Goal: Task Accomplishment & Management: Manage account settings

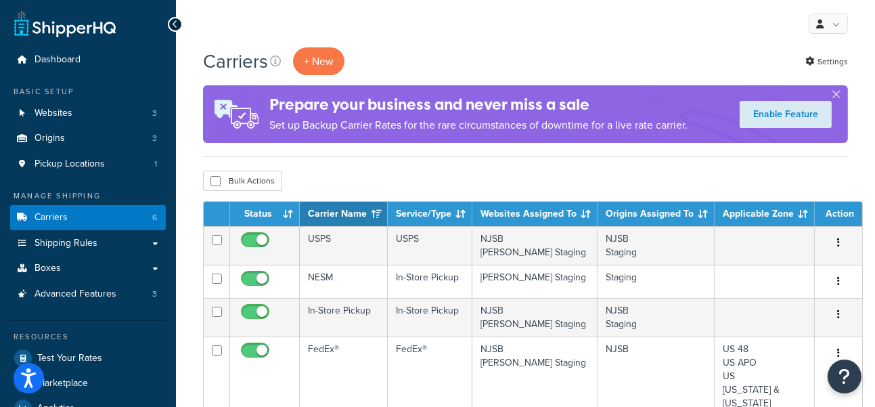
scroll to position [150, 0]
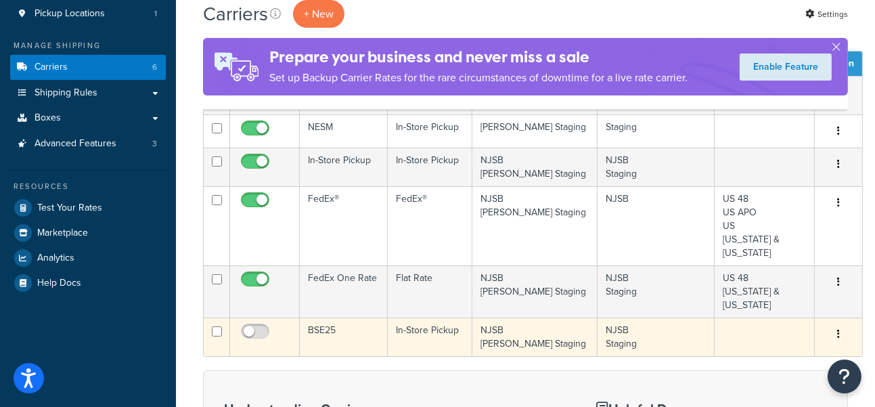
click at [344, 317] on td "BSE25" at bounding box center [344, 336] width 88 height 39
click at [361, 317] on td "BSE25" at bounding box center [344, 336] width 88 height 39
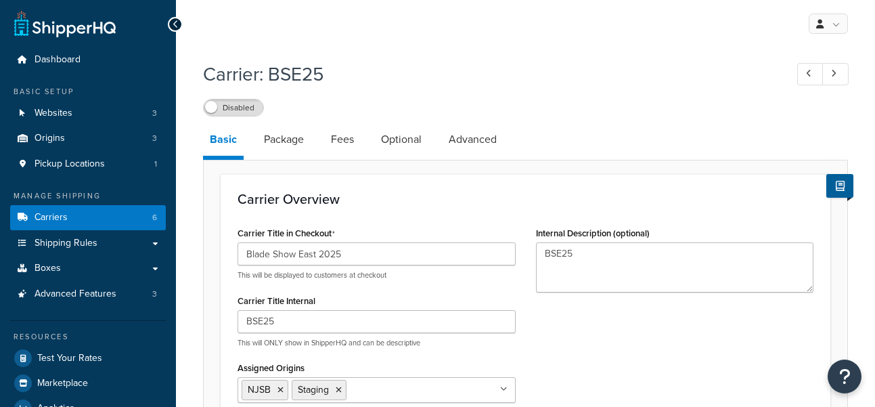
select select "pickup"
click at [828, 308] on div "Carrier Overview Carrier Title in Checkout Blade Show East 2025 This will be di…" at bounding box center [526, 343] width 610 height 338
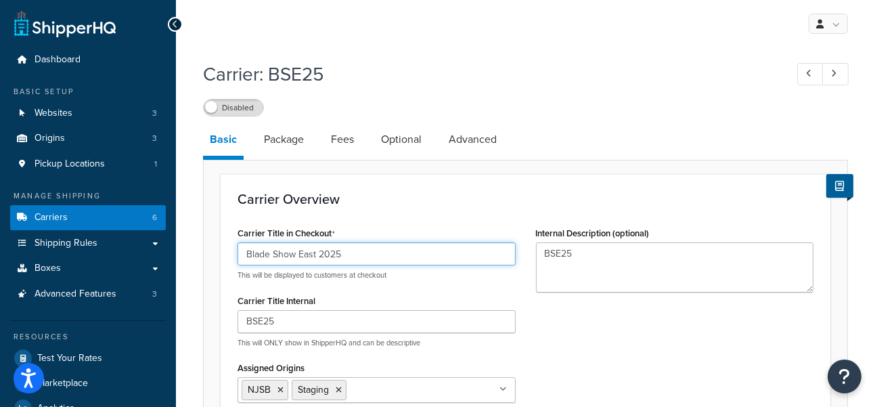
drag, startPoint x: 315, startPoint y: 254, endPoint x: 185, endPoint y: 250, distance: 130.0
click at [325, 246] on input "Quadstate 2025" at bounding box center [376, 253] width 278 height 23
type input "Quadstate 2025"
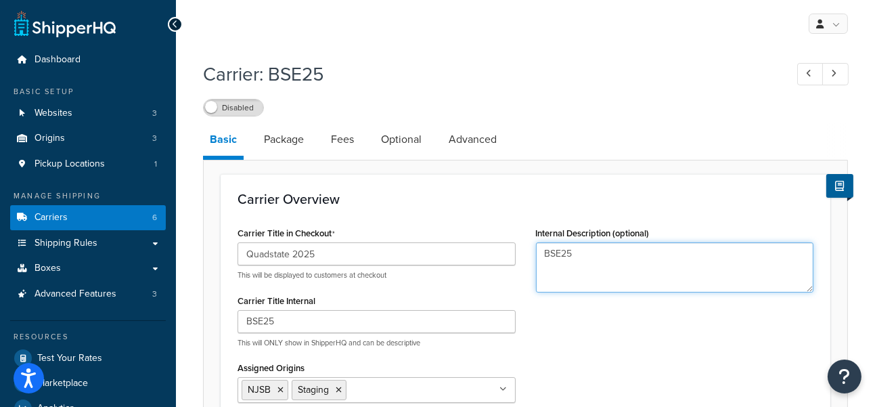
drag, startPoint x: 622, startPoint y: 253, endPoint x: 478, endPoint y: 248, distance: 144.2
click at [479, 248] on div "Carrier Title in Checkout Quadstate 2025 This will be displayed to customers at…" at bounding box center [525, 359] width 596 height 272
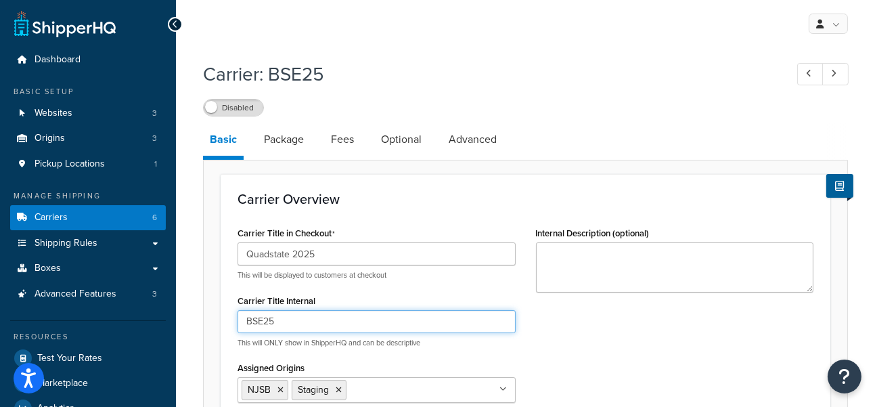
drag, startPoint x: 274, startPoint y: 323, endPoint x: 217, endPoint y: 317, distance: 57.1
type input "QS25"
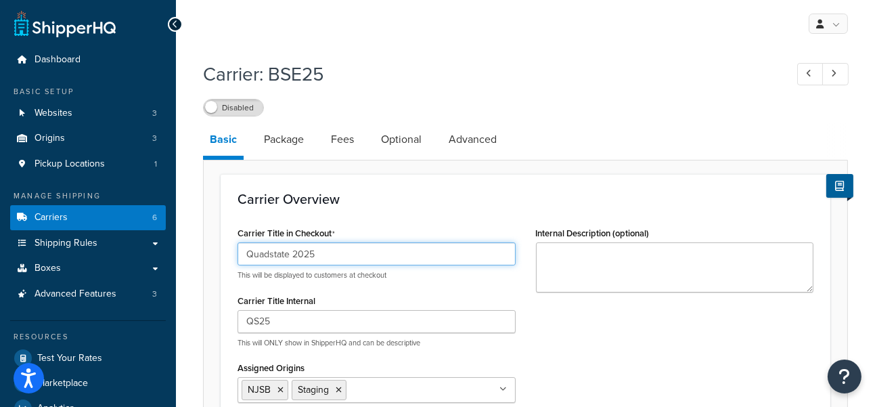
click at [346, 246] on input "Quadstate 2025" at bounding box center [376, 253] width 278 height 23
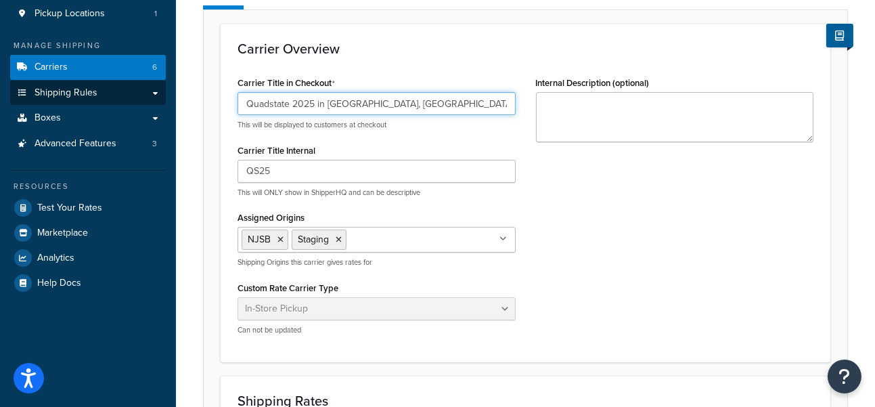
drag, startPoint x: 424, startPoint y: 101, endPoint x: 128, endPoint y: 98, distance: 296.4
type input "Quadstate 2025 in [GEOGRAPHIC_DATA], [GEOGRAPHIC_DATA]"
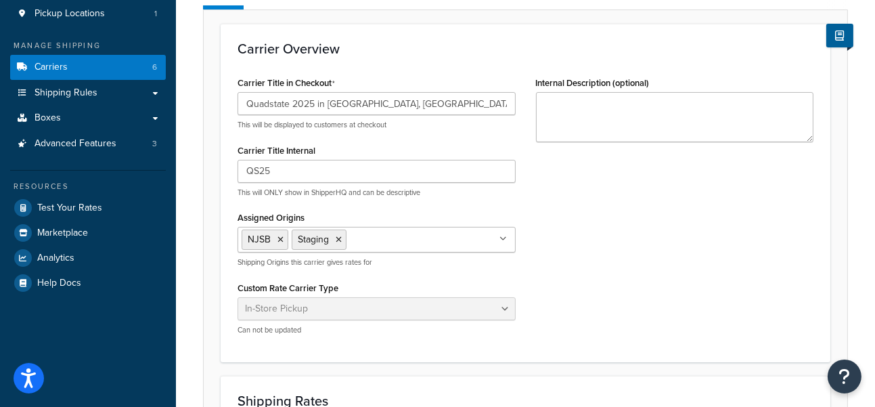
click at [385, 62] on div "Carrier Overview Carrier Title in Checkout Quadstate 2025 in Troy, OH This will…" at bounding box center [526, 193] width 610 height 338
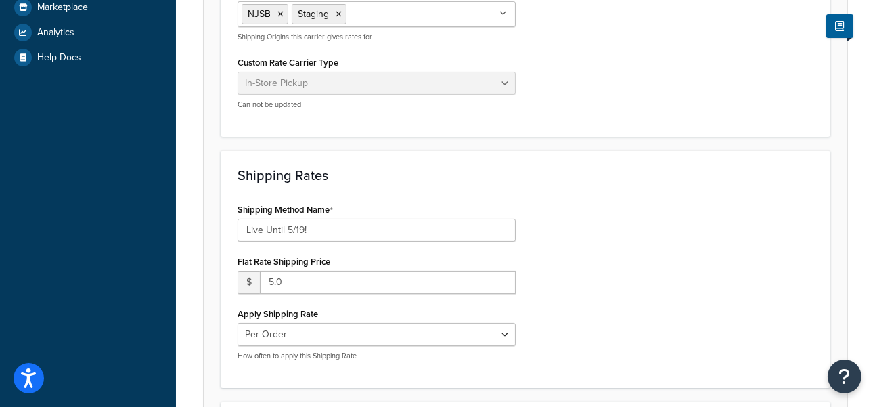
scroll to position [451, 0]
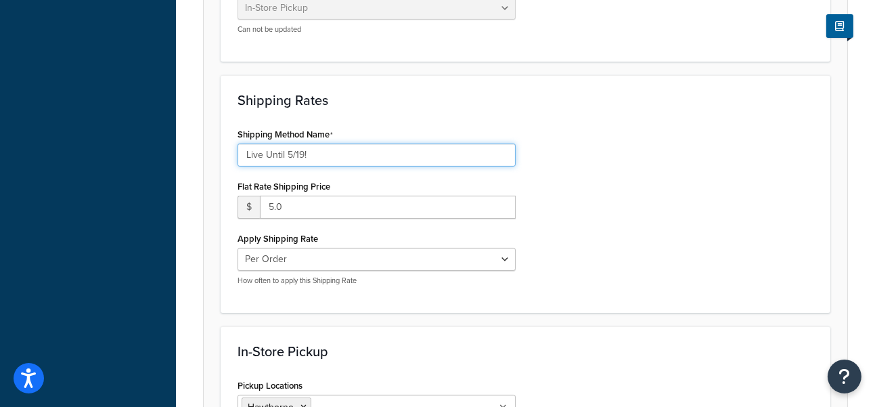
drag, startPoint x: 304, startPoint y: 154, endPoint x: 288, endPoint y: 154, distance: 16.2
click at [288, 154] on input "Live Until 5/19!" at bounding box center [376, 154] width 278 height 23
click at [349, 156] on input "Live Until 9/21!" at bounding box center [376, 154] width 278 height 23
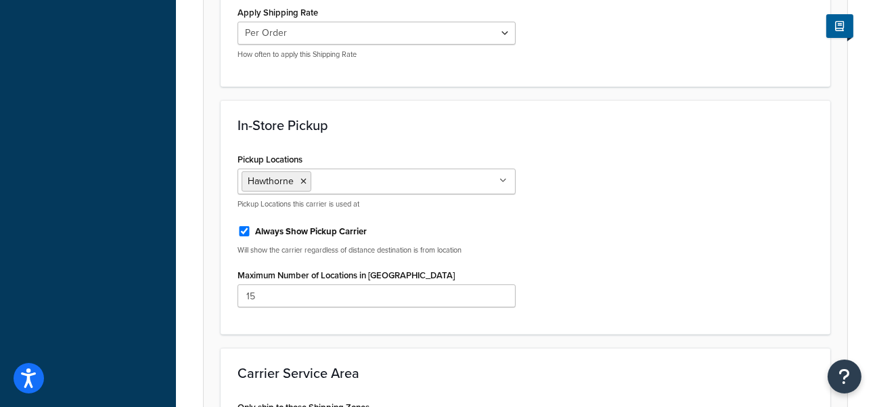
scroll to position [882, 0]
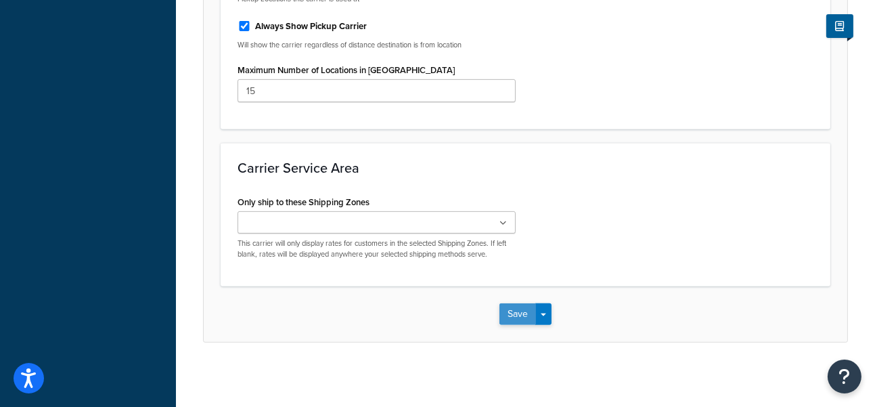
type input "Live Until 9/21!"
click at [516, 310] on button "Save" at bounding box center [517, 314] width 37 height 22
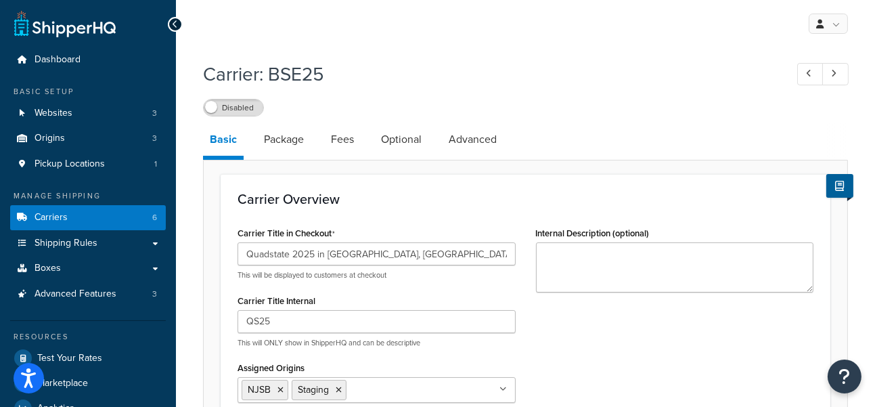
scroll to position [225, 0]
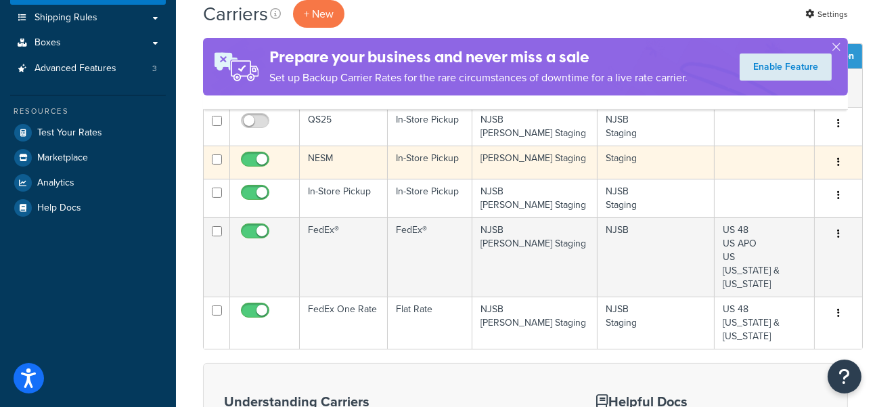
scroll to position [75, 0]
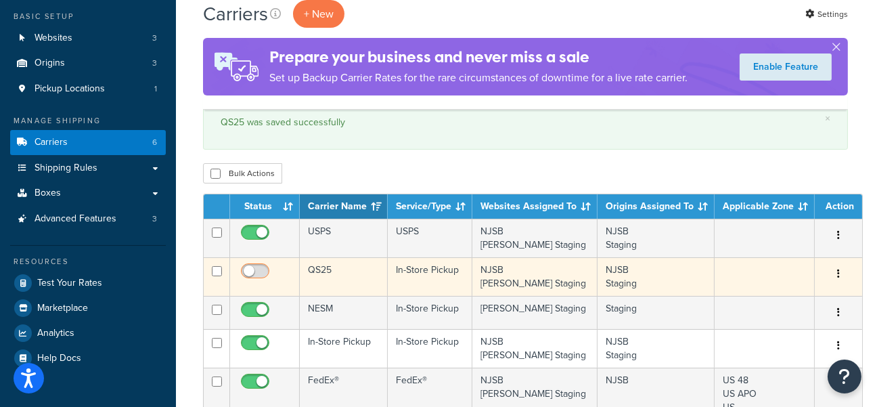
click at [258, 271] on input "checkbox" at bounding box center [256, 274] width 37 height 17
checkbox input "true"
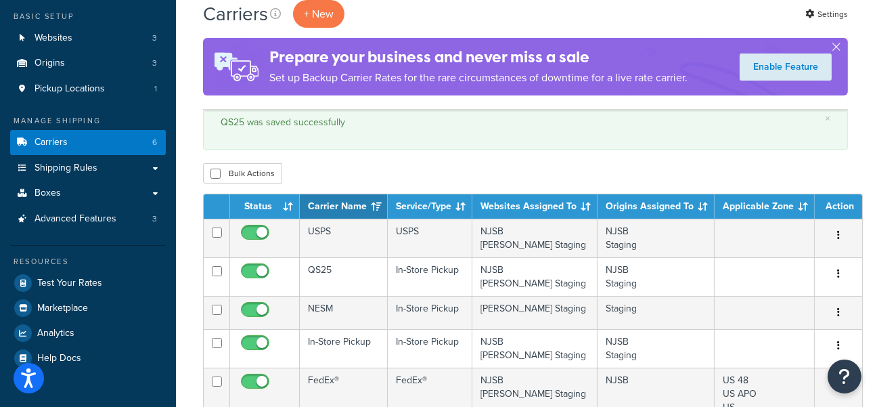
scroll to position [225, 0]
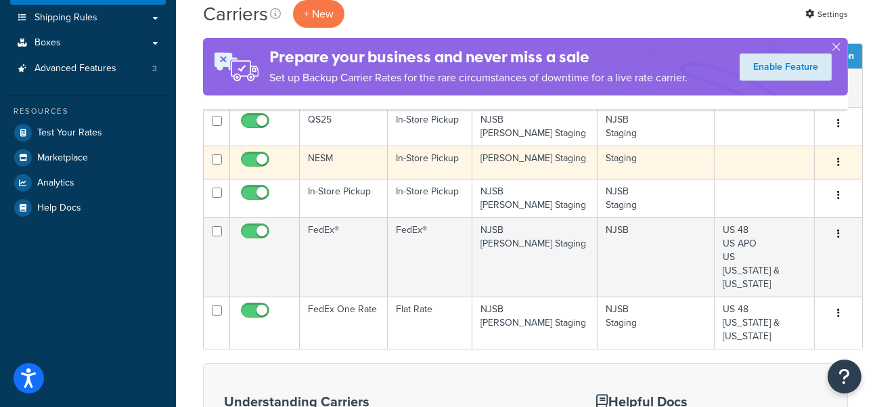
click at [252, 160] on input "checkbox" at bounding box center [256, 162] width 37 height 17
checkbox input "false"
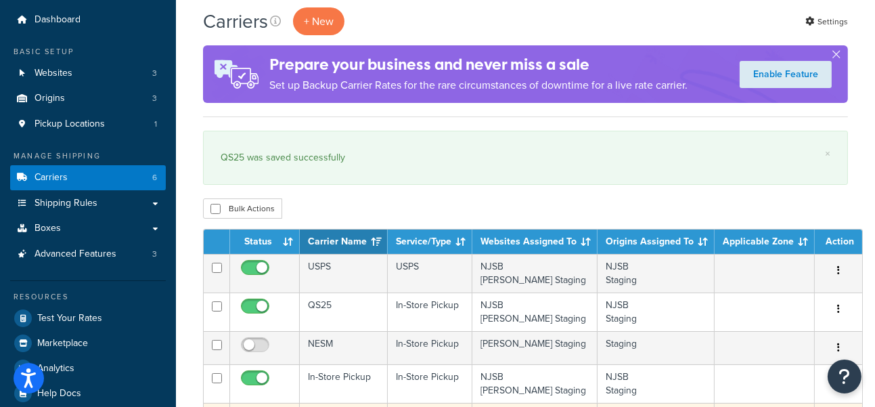
scroll to position [0, 0]
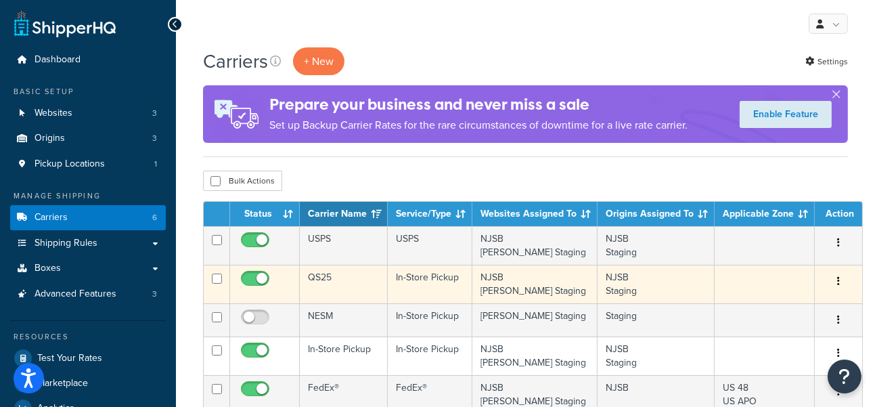
click at [829, 277] on button "button" at bounding box center [838, 282] width 19 height 22
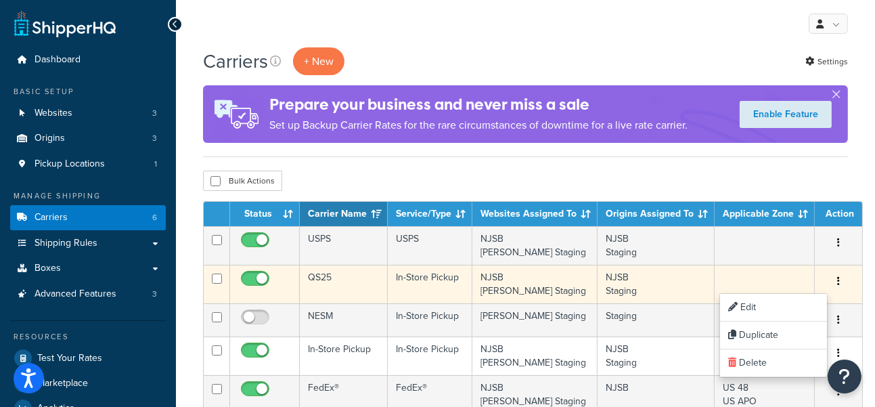
click at [829, 277] on button "button" at bounding box center [838, 282] width 19 height 22
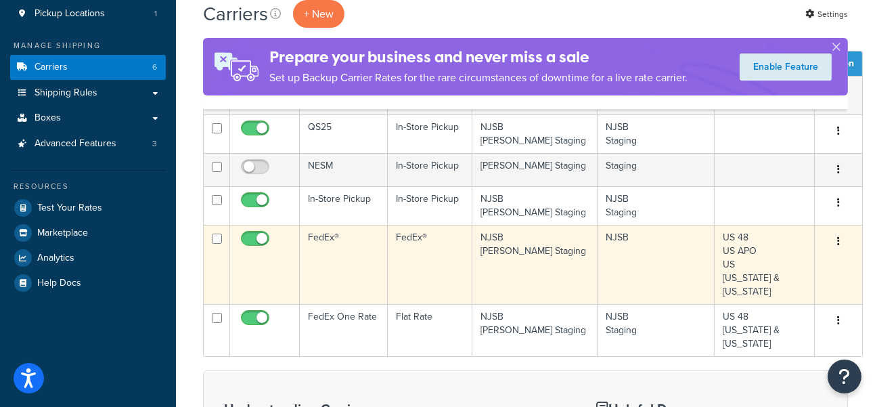
scroll to position [75, 0]
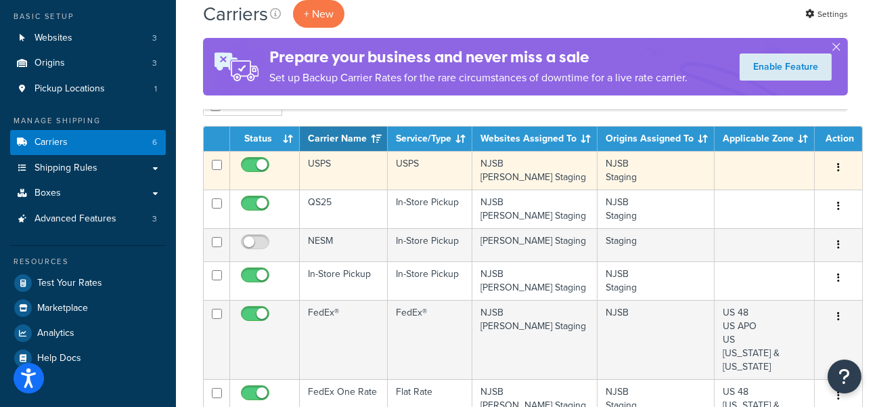
click at [833, 162] on button "button" at bounding box center [838, 168] width 19 height 22
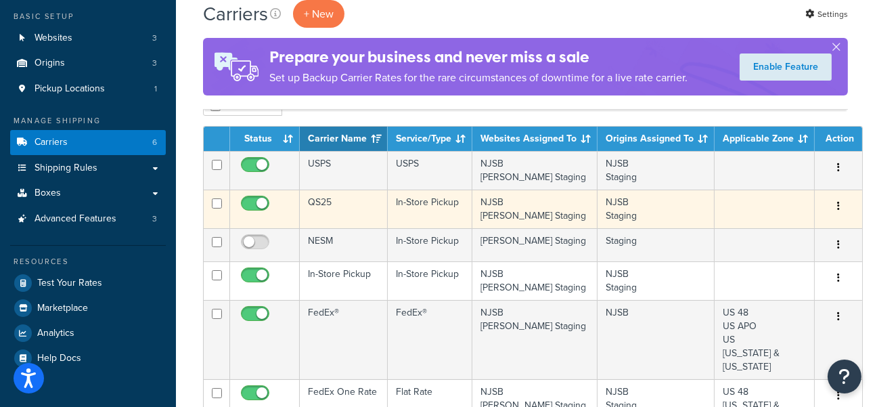
scroll to position [150, 0]
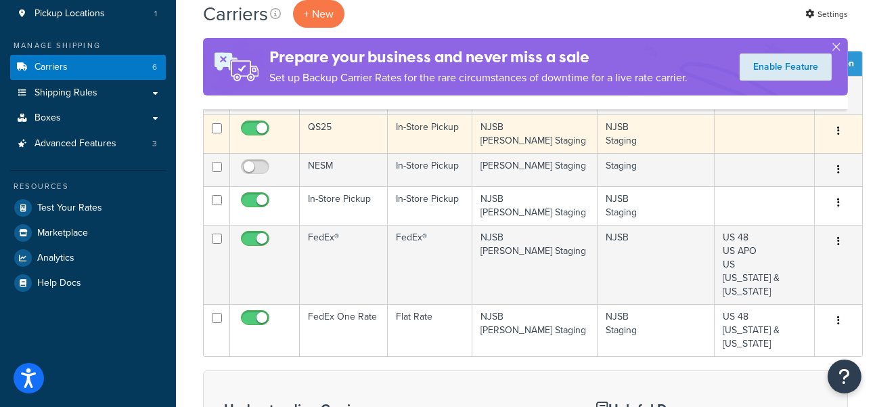
click at [339, 134] on td "QS25" at bounding box center [344, 133] width 88 height 39
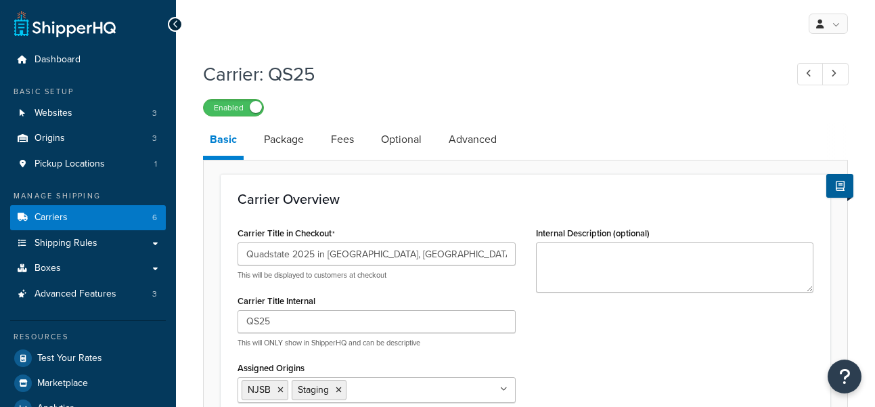
select select "pickup"
click at [394, 147] on link "Optional" at bounding box center [401, 139] width 54 height 32
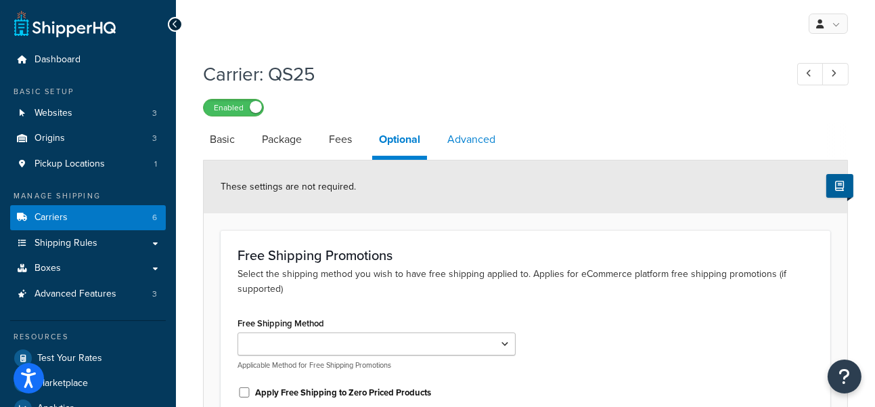
click at [472, 147] on link "Advanced" at bounding box center [471, 139] width 62 height 32
select select "false"
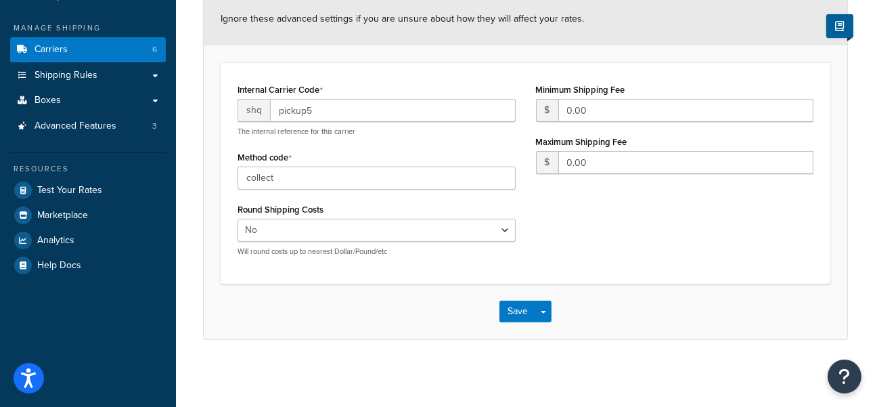
scroll to position [18, 0]
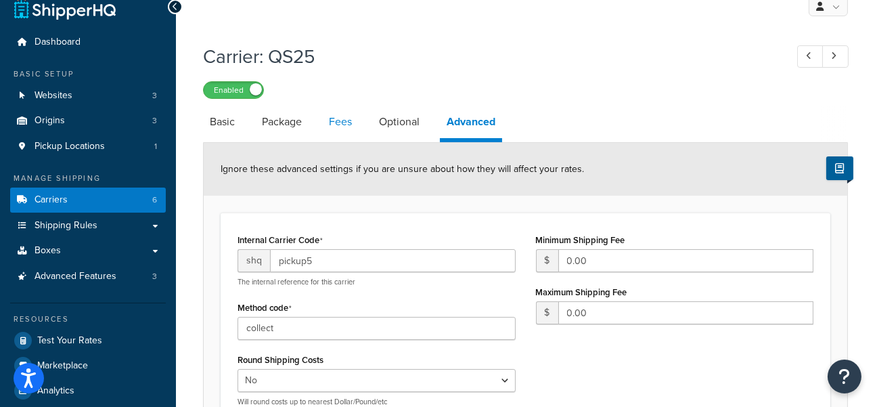
click at [355, 121] on link "Fees" at bounding box center [340, 122] width 37 height 32
select select "AFTER"
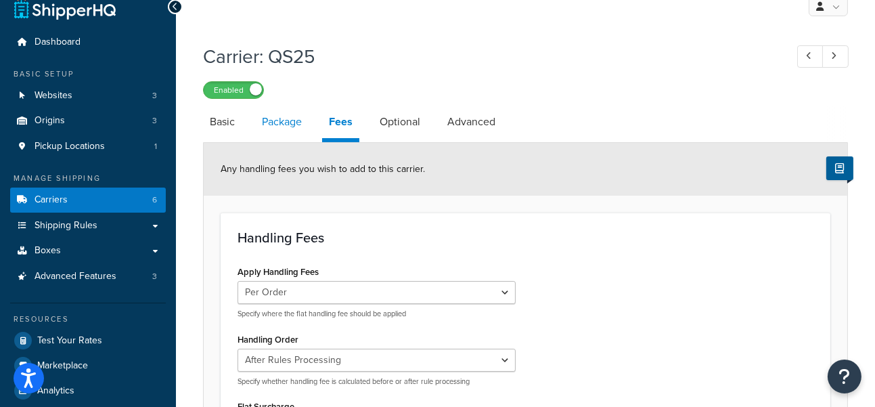
click at [283, 129] on link "Package" at bounding box center [281, 122] width 53 height 32
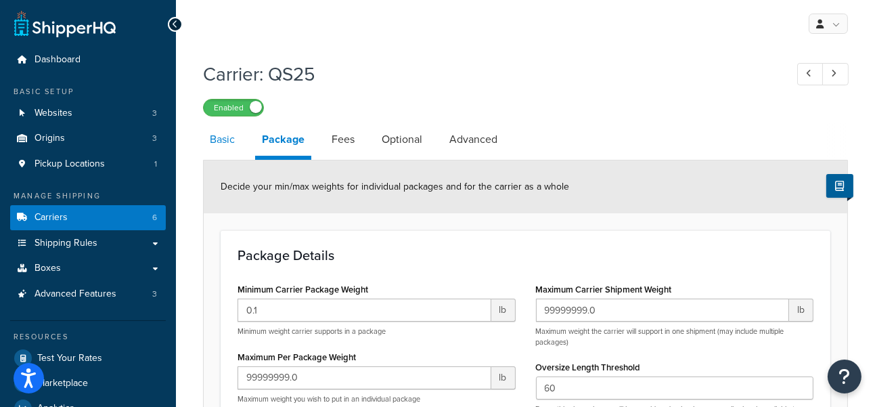
click at [241, 156] on link "Basic" at bounding box center [222, 139] width 39 height 32
select select "pickup"
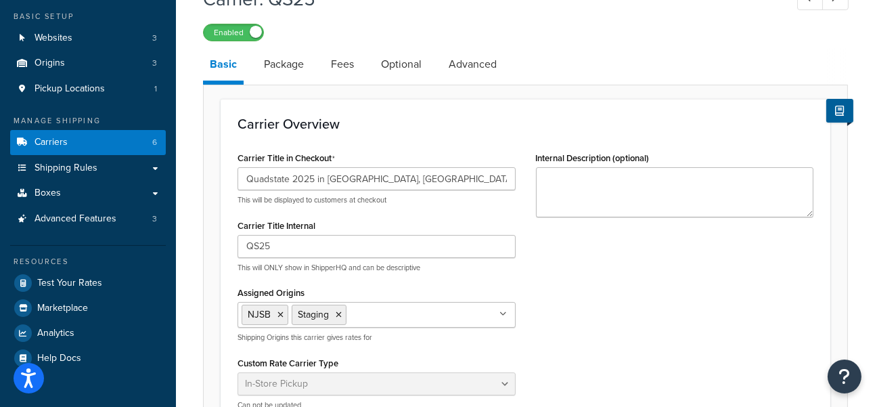
scroll to position [225, 0]
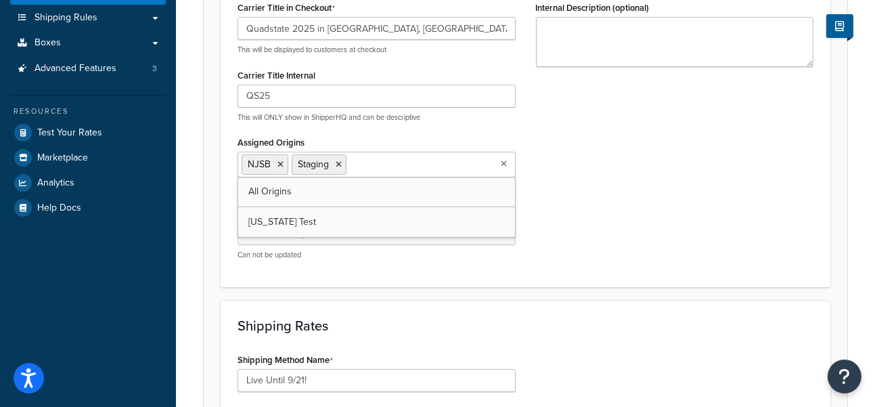
click at [396, 165] on input "Assigned Origins" at bounding box center [410, 163] width 120 height 15
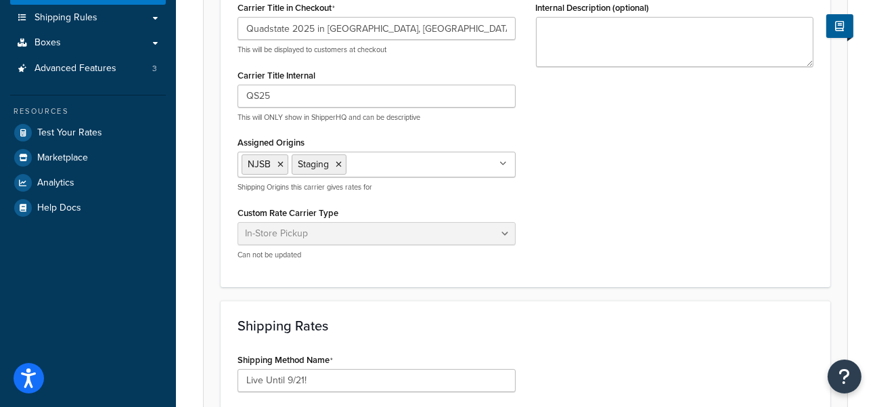
click at [582, 170] on div "Carrier Title in Checkout Quadstate 2025 in Troy, OH This will be displayed to …" at bounding box center [525, 134] width 596 height 272
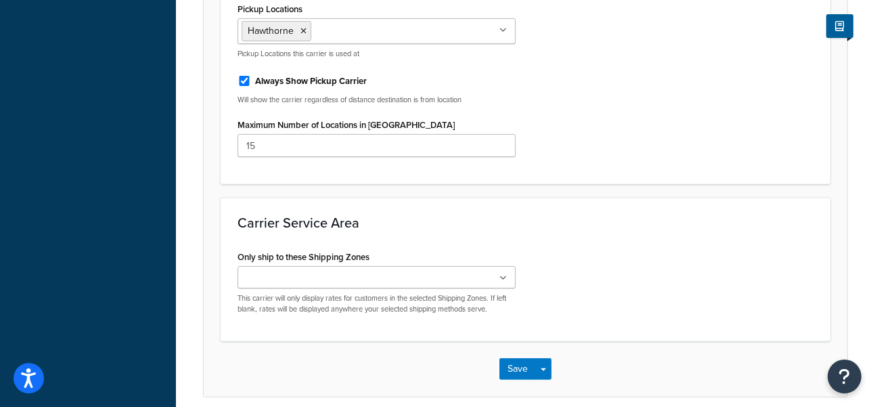
scroll to position [882, 0]
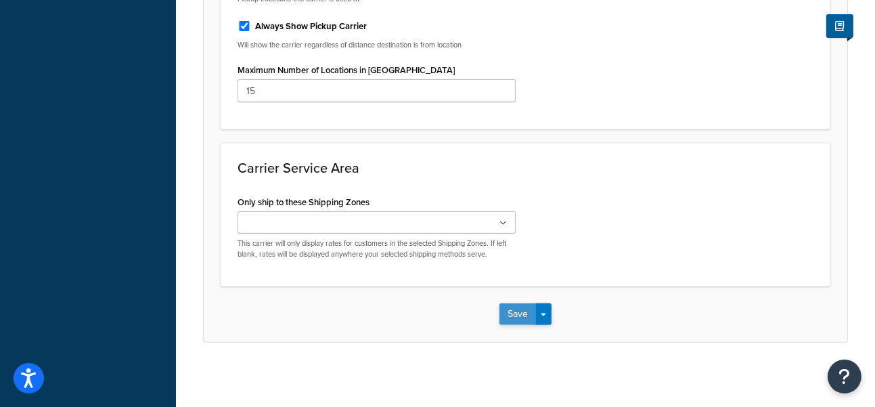
click at [513, 314] on button "Save" at bounding box center [517, 314] width 37 height 22
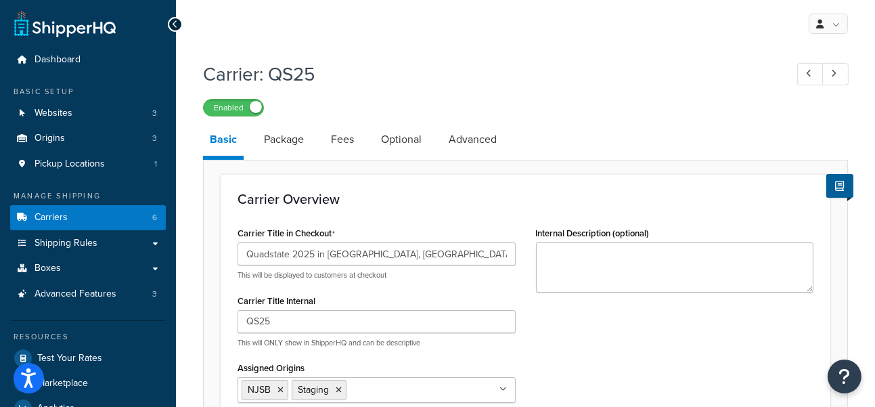
scroll to position [75, 0]
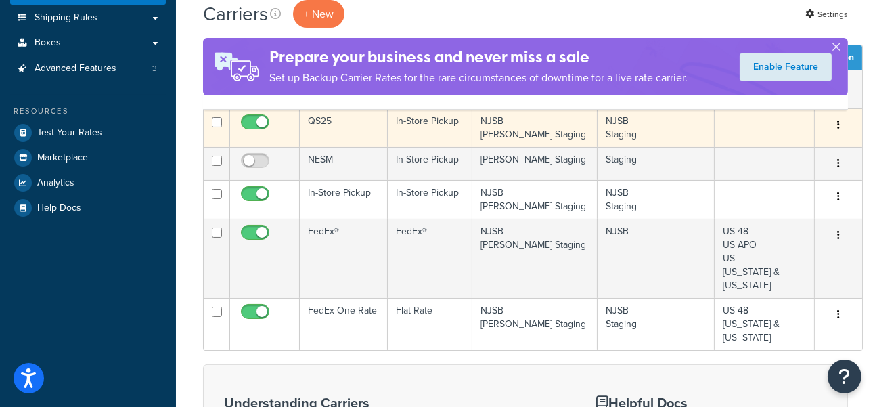
scroll to position [75, 0]
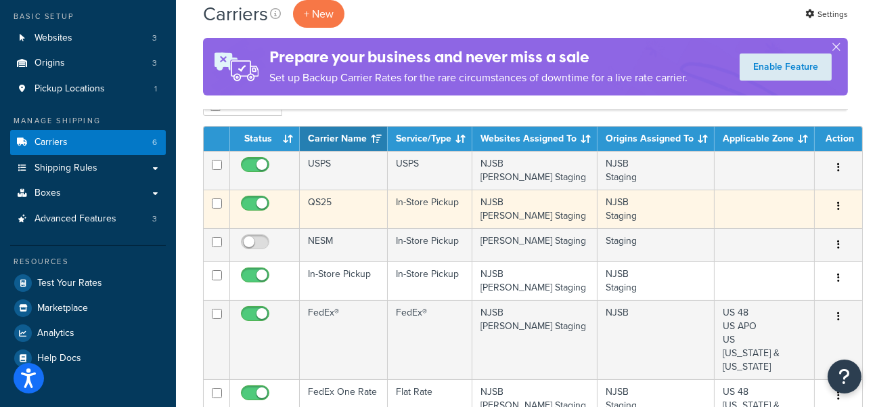
scroll to position [150, 0]
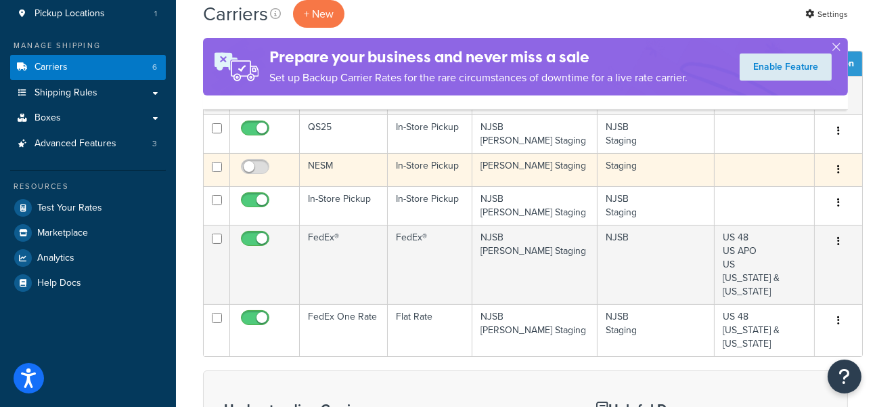
click at [347, 170] on td "NESM" at bounding box center [344, 169] width 88 height 33
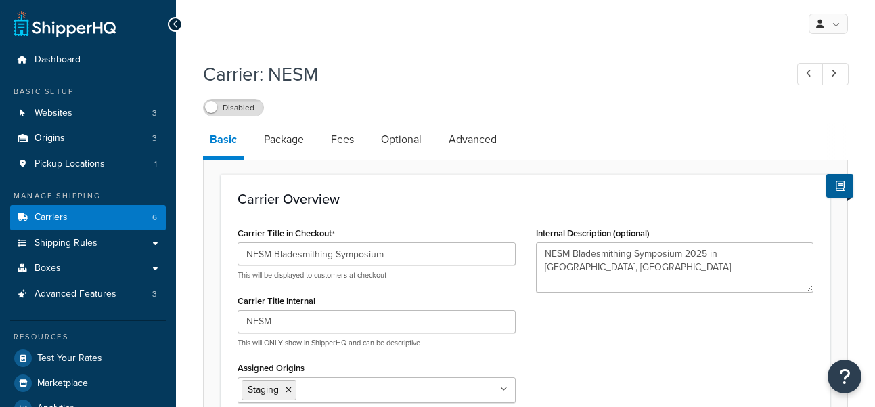
select select "pickup"
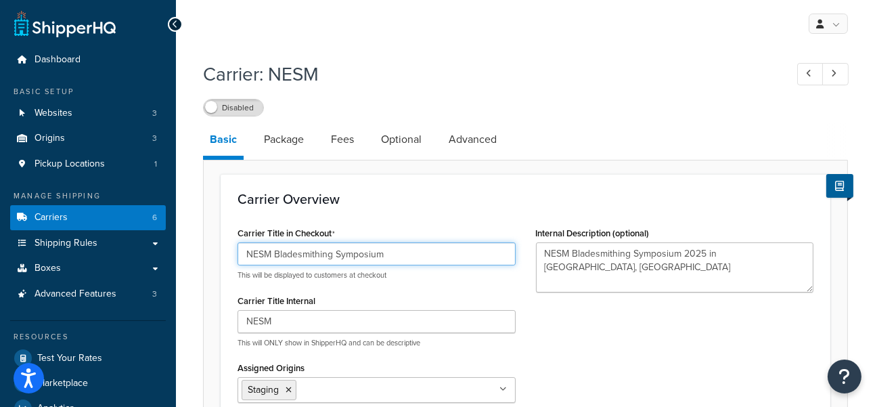
drag, startPoint x: 394, startPoint y: 250, endPoint x: 227, endPoint y: 264, distance: 167.7
click at [227, 264] on div "Carrier Title in Checkout NESM Bladesmithing Symposium This will be displayed t…" at bounding box center [376, 359] width 298 height 272
type input "Quadstate 2025 in [GEOGRAPHIC_DATA], [GEOGRAPHIC_DATA]"
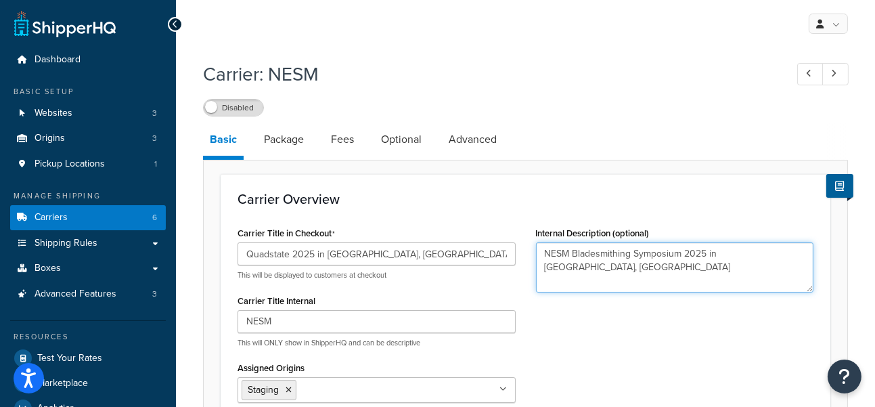
drag, startPoint x: 779, startPoint y: 253, endPoint x: 388, endPoint y: 254, distance: 391.7
click at [388, 254] on div "Carrier Title in Checkout Quadstate 2025 in [GEOGRAPHIC_DATA], [GEOGRAPHIC_DATA…" at bounding box center [525, 359] width 596 height 272
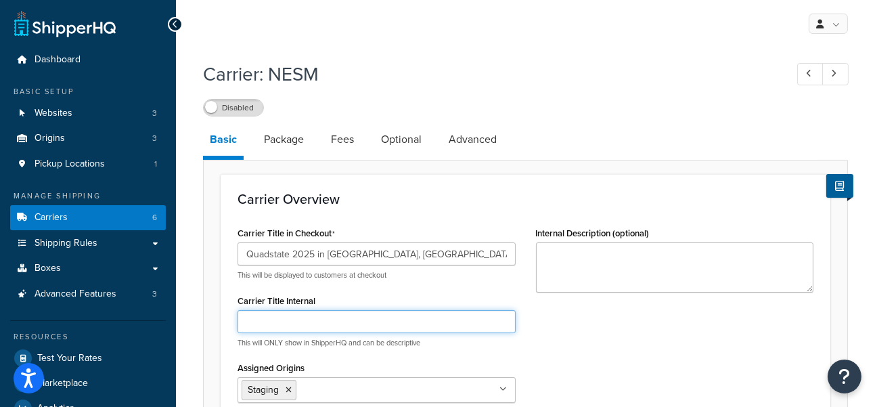
drag, startPoint x: 294, startPoint y: 322, endPoint x: 198, endPoint y: 322, distance: 96.1
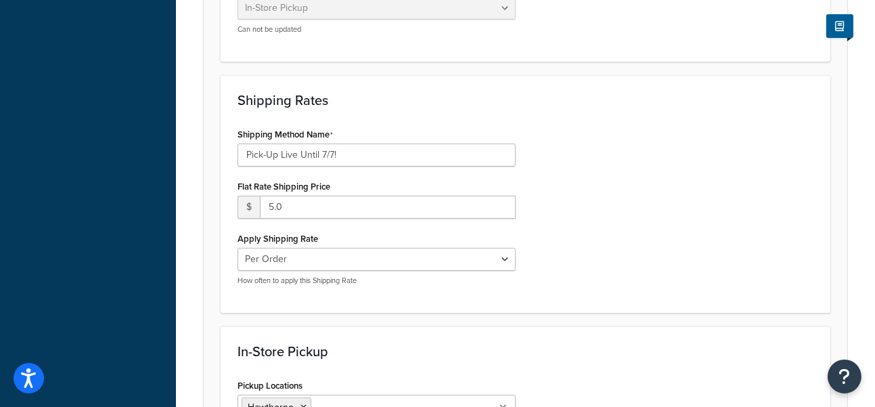
scroll to position [526, 0]
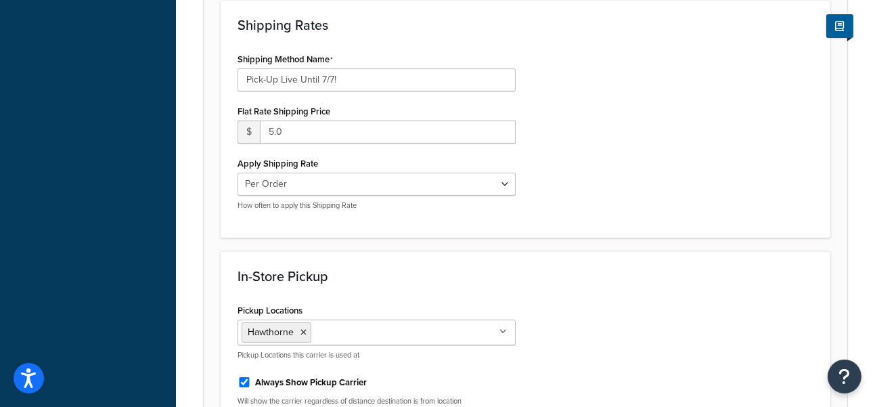
type input "Quadstate"
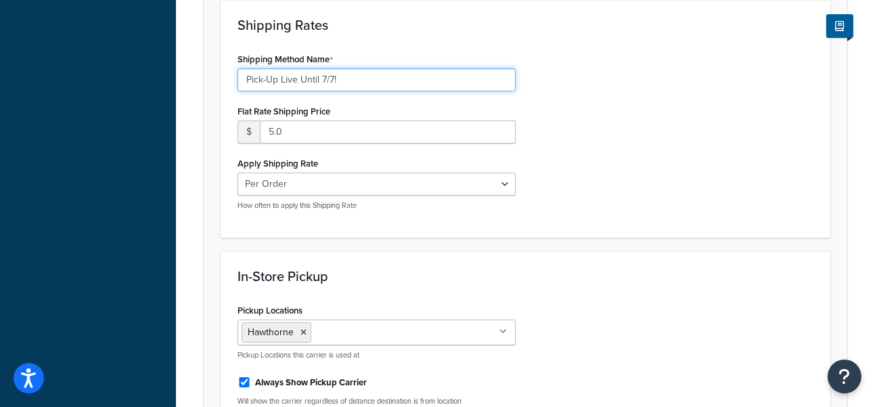
drag, startPoint x: 335, startPoint y: 80, endPoint x: 321, endPoint y: 77, distance: 13.8
click at [321, 77] on input "Pick-Up Live Until 7/7!" at bounding box center [376, 79] width 278 height 23
type input "Pick-Up Live Until 9/21"
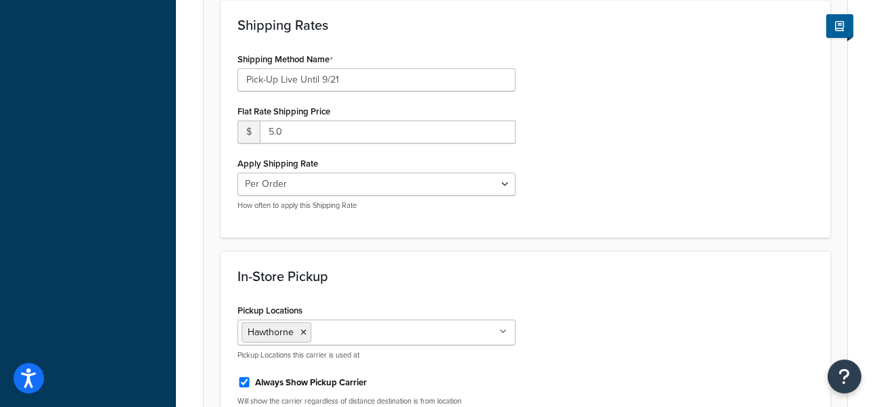
click at [680, 99] on div "Shipping Method Name Pick-Up Live Until 9/21 Flat Rate Shipping Price $ 5.0 App…" at bounding box center [525, 134] width 596 height 171
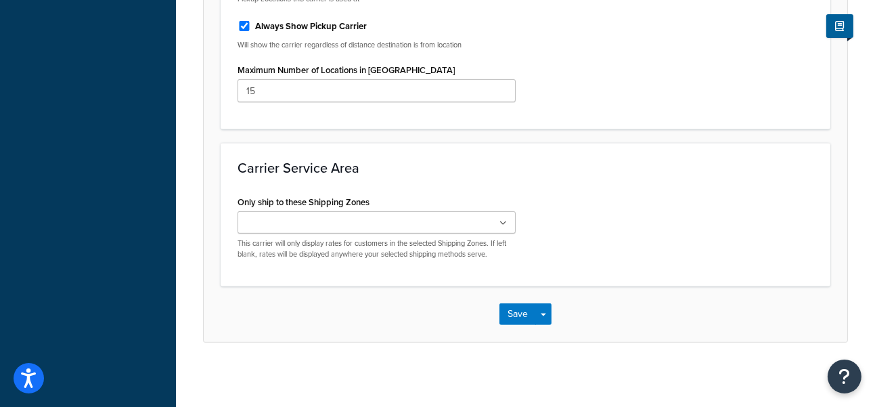
scroll to position [806, 0]
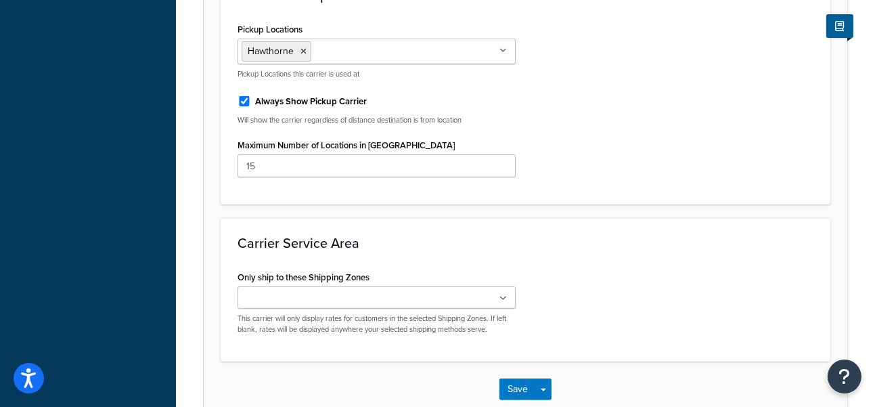
click at [345, 50] on ul "Hawthorne" at bounding box center [376, 52] width 278 height 26
click at [608, 201] on div "In-Store Pickup Pickup Locations Hawthorne No results found Pickup Locations th…" at bounding box center [526, 87] width 610 height 234
click at [520, 379] on button "Save" at bounding box center [517, 389] width 37 height 22
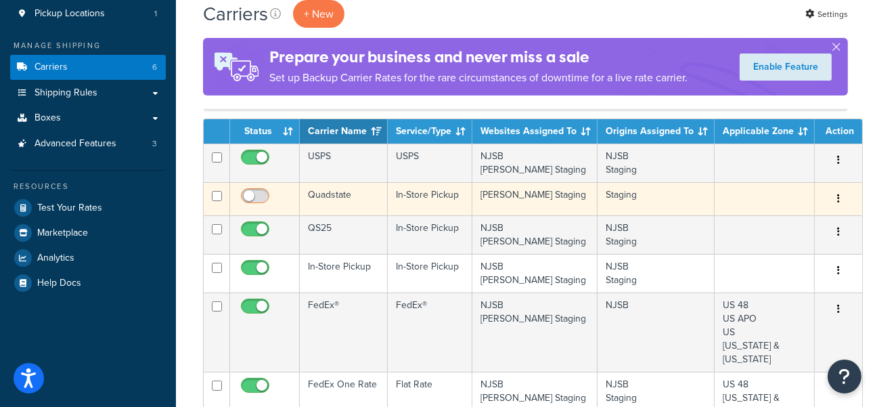
click at [258, 196] on input "checkbox" at bounding box center [256, 199] width 37 height 17
checkbox input "true"
click at [832, 201] on button "button" at bounding box center [838, 199] width 19 height 22
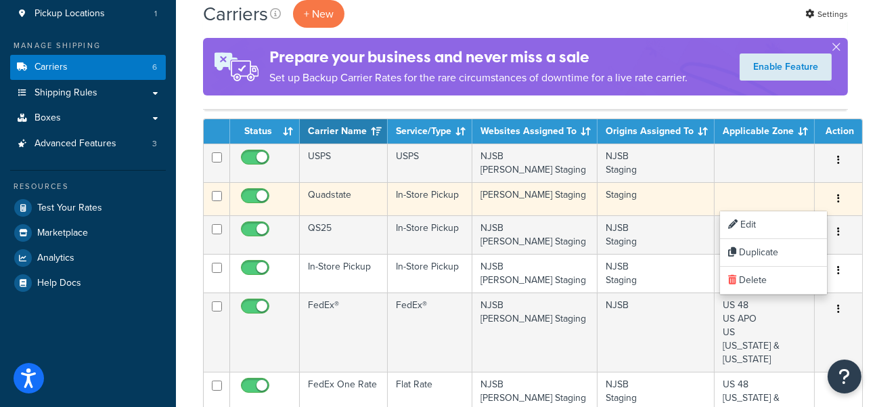
click at [832, 201] on button "button" at bounding box center [838, 199] width 19 height 22
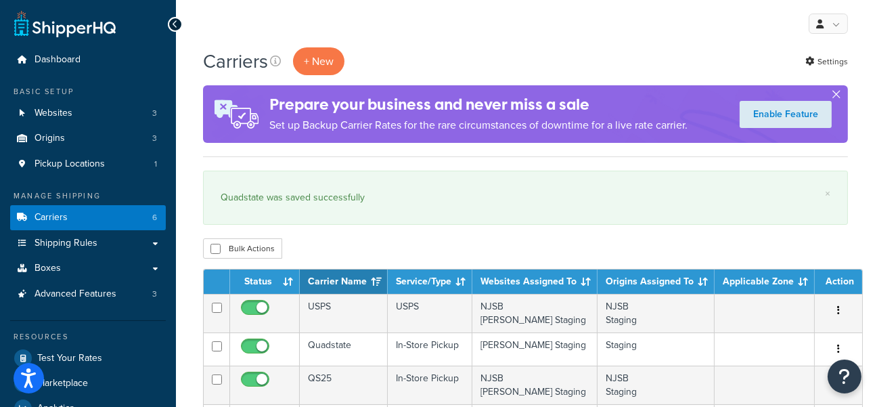
click at [834, 95] on button "button" at bounding box center [835, 96] width 3 height 3
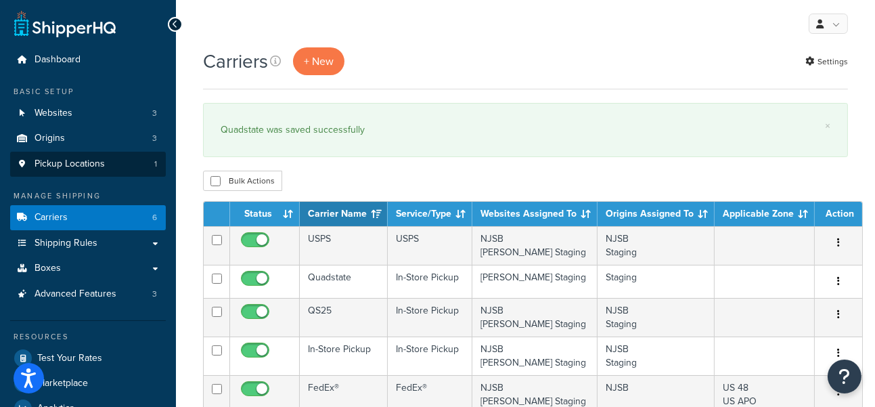
scroll to position [150, 0]
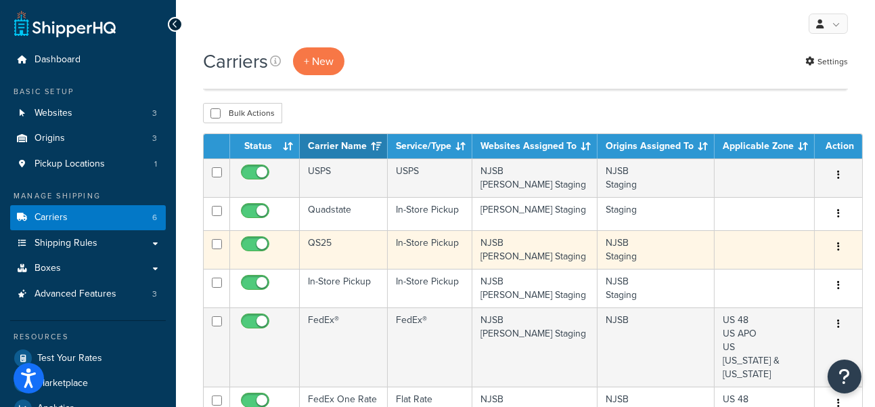
scroll to position [75, 0]
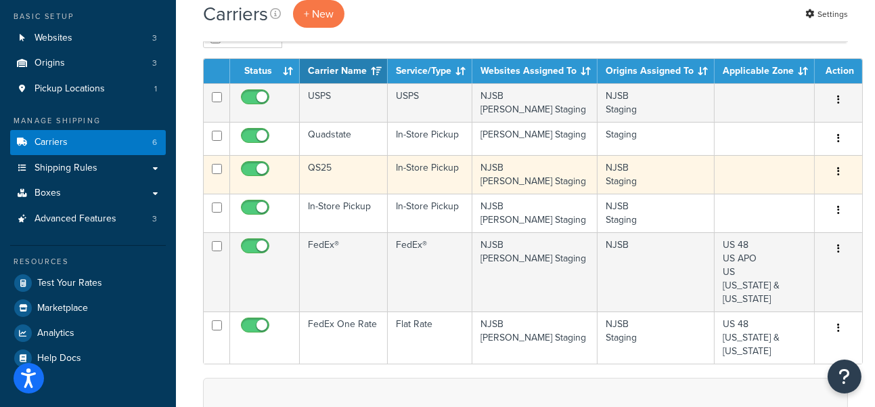
click at [258, 168] on input "checkbox" at bounding box center [256, 172] width 37 height 17
checkbox input "false"
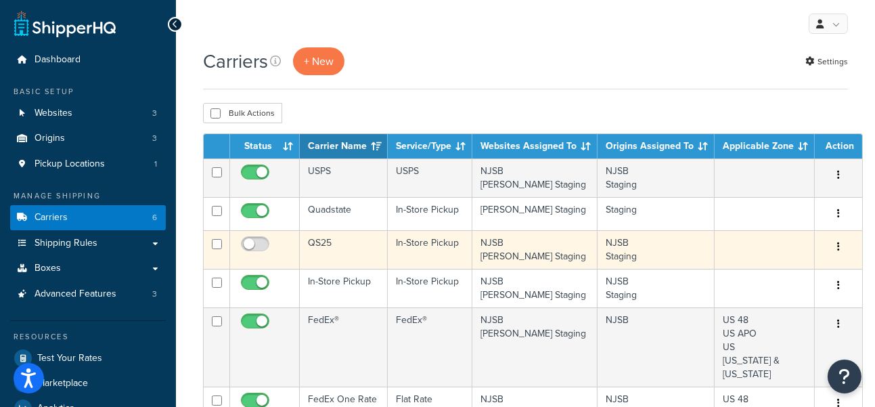
click at [829, 246] on button "button" at bounding box center [838, 247] width 19 height 22
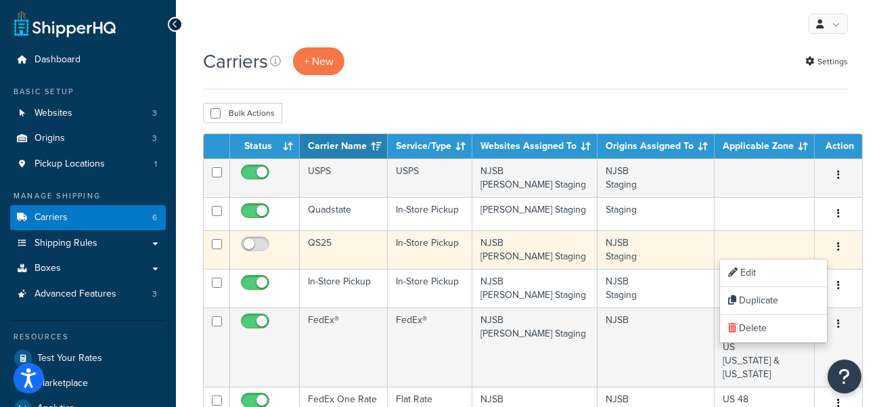
click at [829, 246] on button "button" at bounding box center [838, 247] width 19 height 22
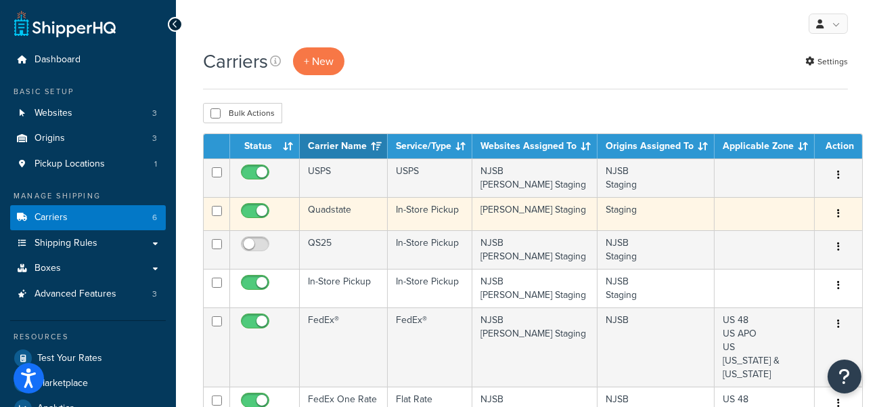
click at [834, 217] on button "button" at bounding box center [838, 214] width 19 height 22
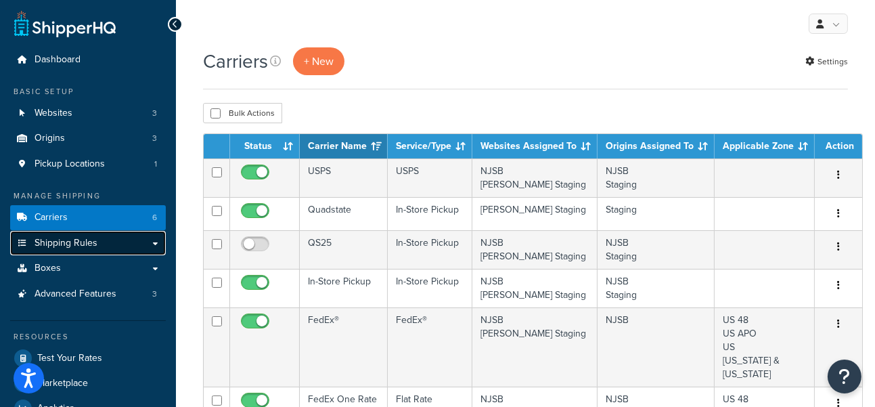
click at [99, 244] on link "Shipping Rules" at bounding box center [88, 243] width 156 height 25
click at [99, 246] on link "Shipping Rules" at bounding box center [88, 243] width 156 height 25
click at [131, 246] on link "Shipping Rules" at bounding box center [88, 243] width 156 height 25
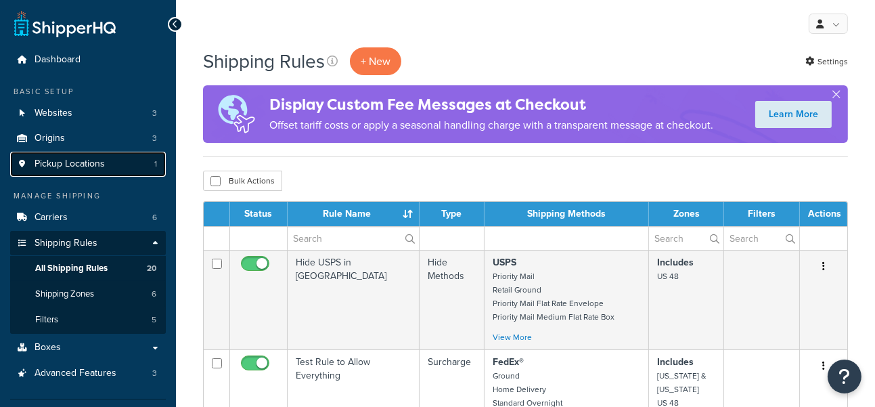
click at [146, 164] on link "Pickup Locations 1" at bounding box center [88, 164] width 156 height 25
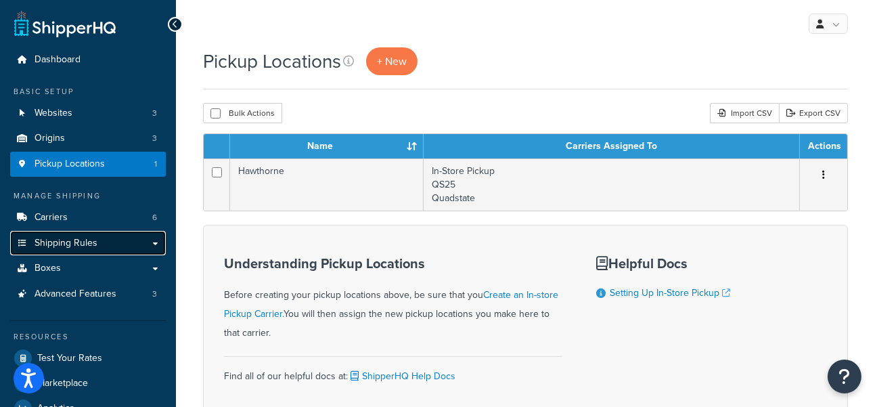
click at [145, 250] on link "Shipping Rules" at bounding box center [88, 243] width 156 height 25
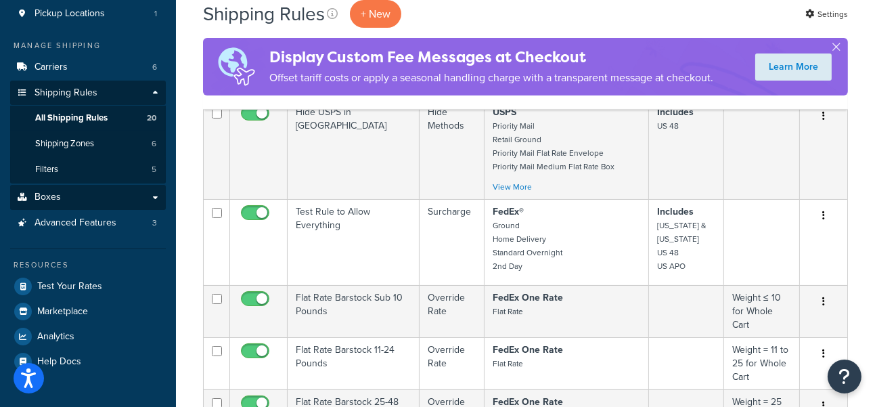
scroll to position [75, 0]
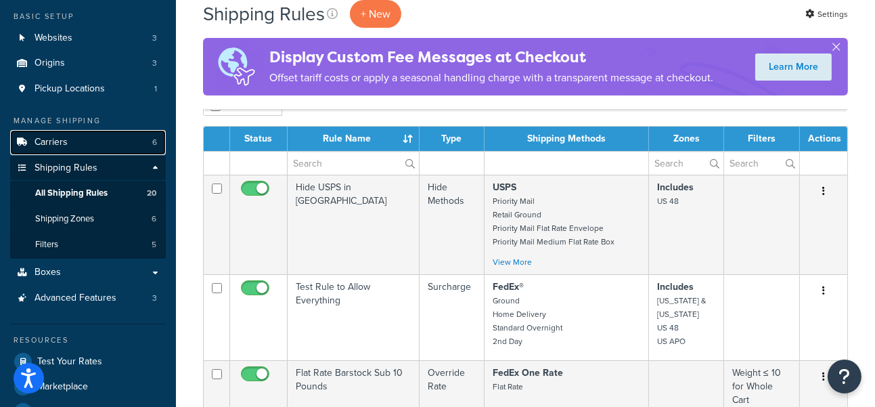
click at [62, 137] on span "Carriers" at bounding box center [51, 143] width 33 height 12
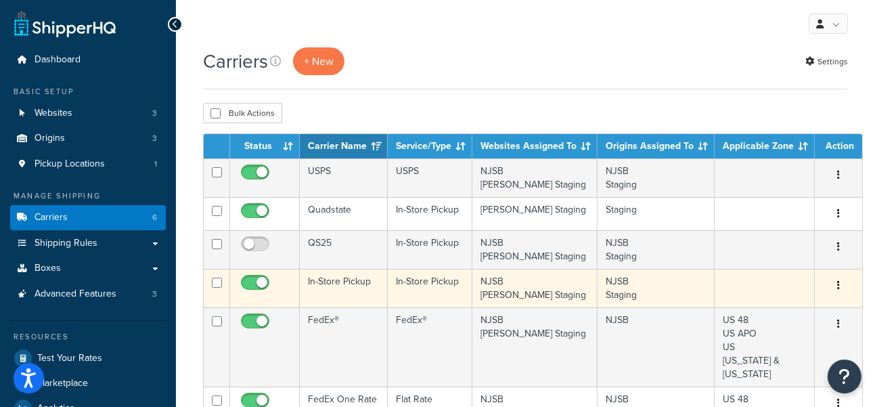
scroll to position [75, 0]
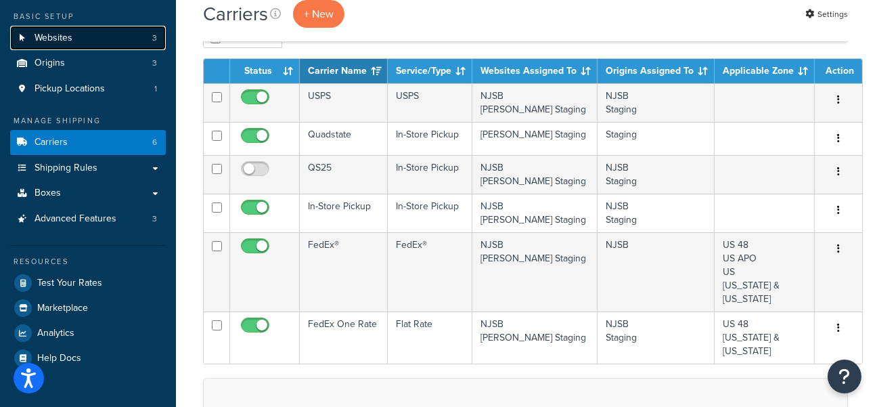
click at [53, 37] on span "Websites" at bounding box center [54, 38] width 38 height 12
click at [58, 41] on span "Websites" at bounding box center [54, 38] width 38 height 12
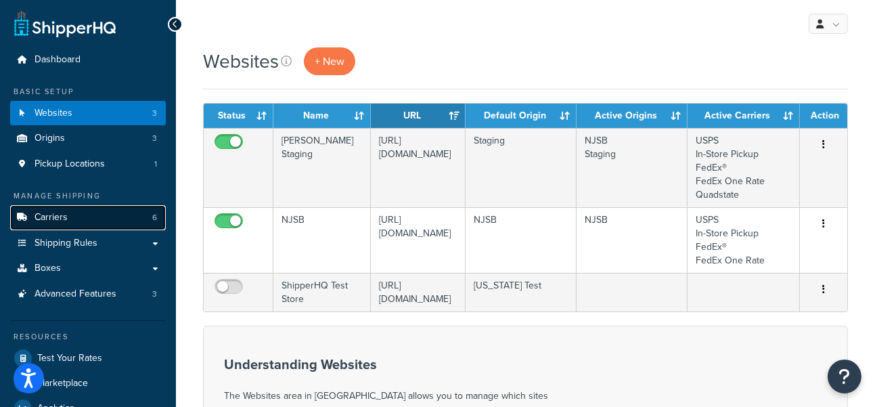
click at [101, 219] on link "Carriers 6" at bounding box center [88, 217] width 156 height 25
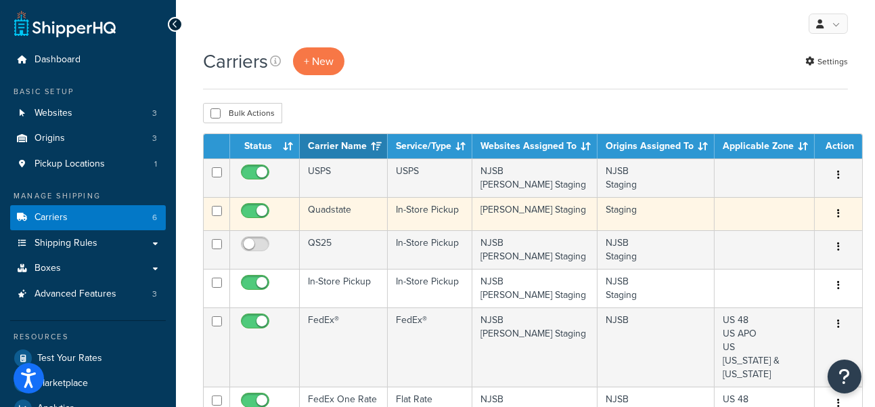
click at [518, 218] on td "[PERSON_NAME] Staging" at bounding box center [534, 213] width 125 height 33
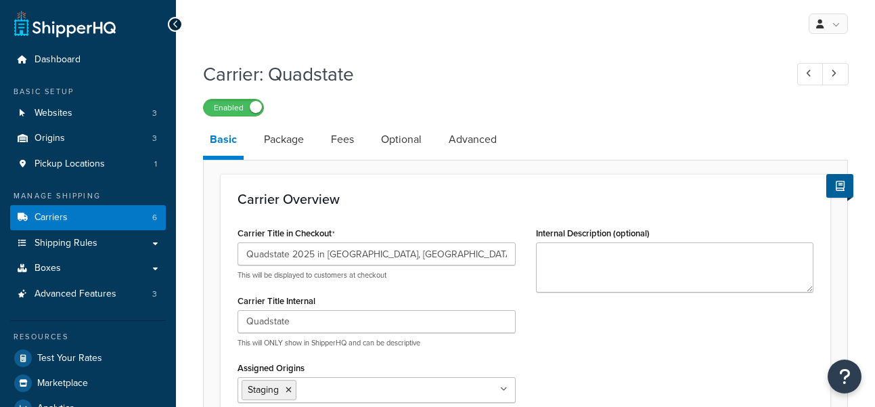
select select "pickup"
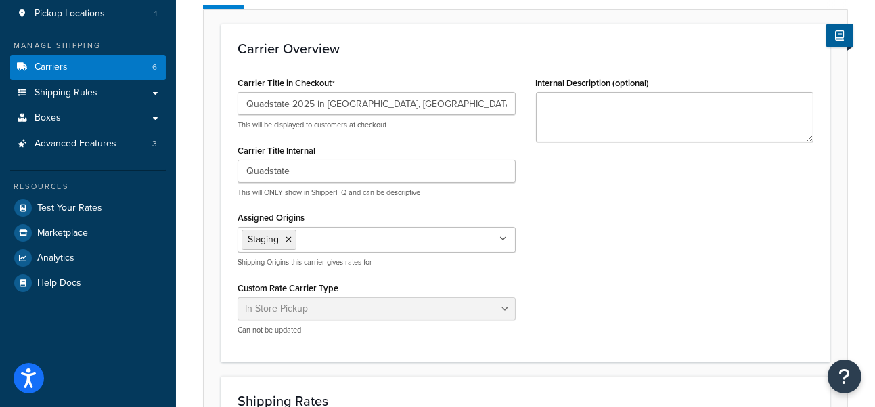
click at [320, 242] on input "Assigned Origins" at bounding box center [360, 238] width 120 height 15
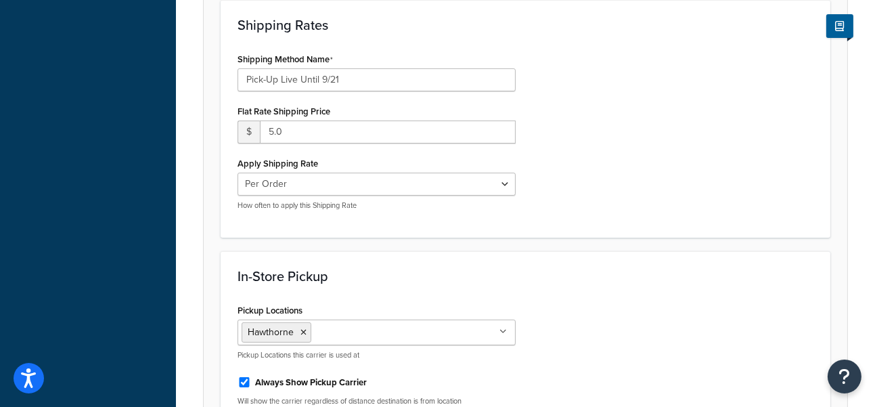
scroll to position [882, 0]
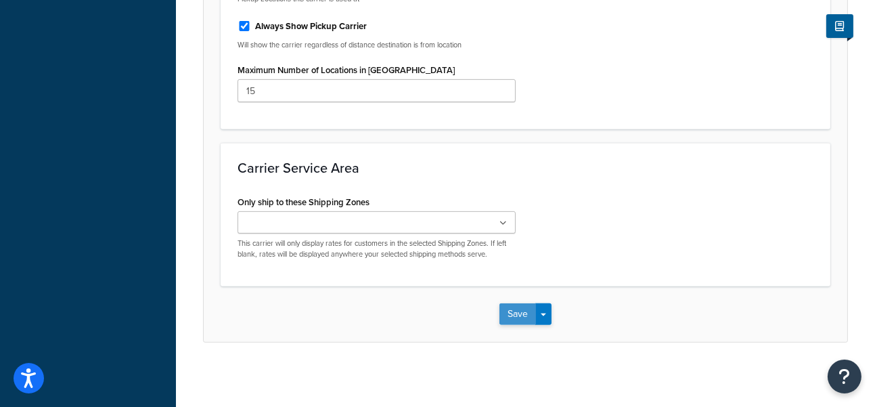
click at [526, 314] on button "Save" at bounding box center [517, 314] width 37 height 22
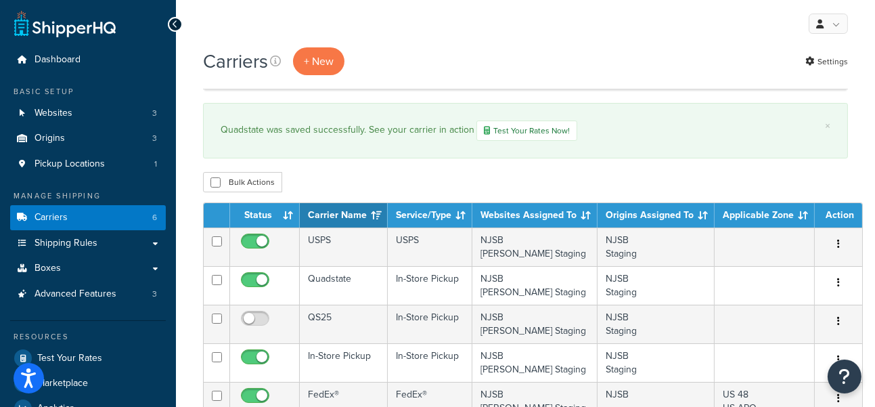
scroll to position [150, 0]
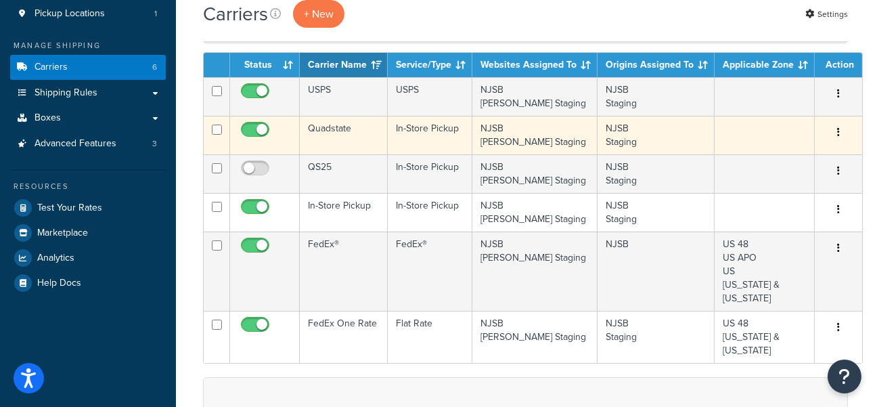
click at [347, 137] on td "Quadstate" at bounding box center [344, 135] width 88 height 39
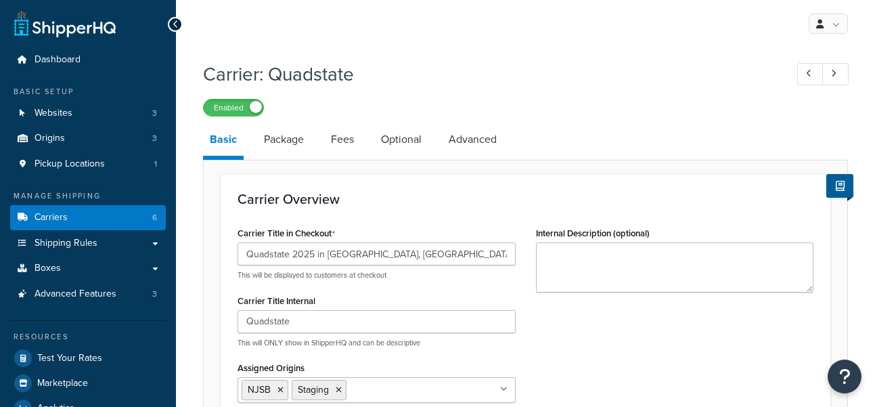
select select "pickup"
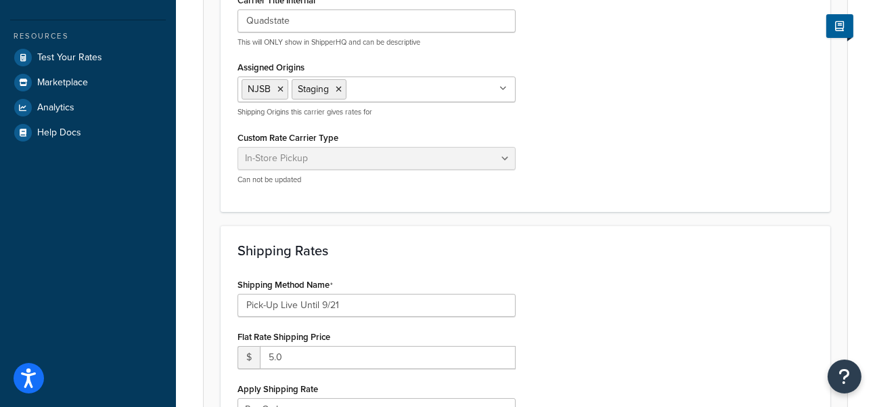
scroll to position [451, 0]
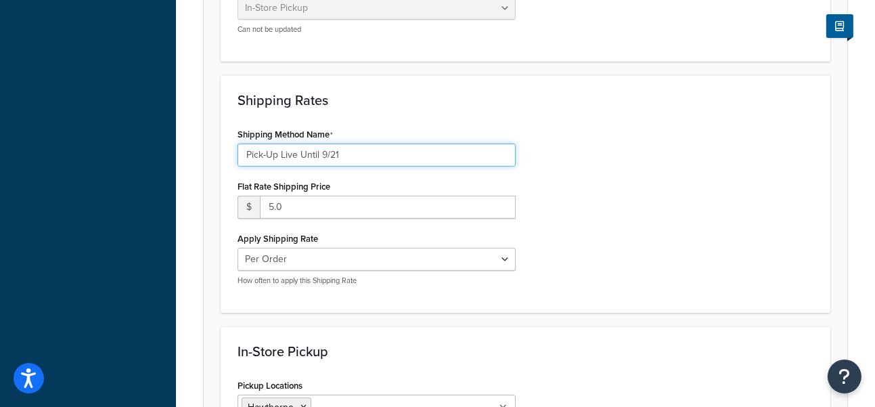
click at [377, 157] on input "Pick-Up Live Until 9/21" at bounding box center [376, 154] width 278 height 23
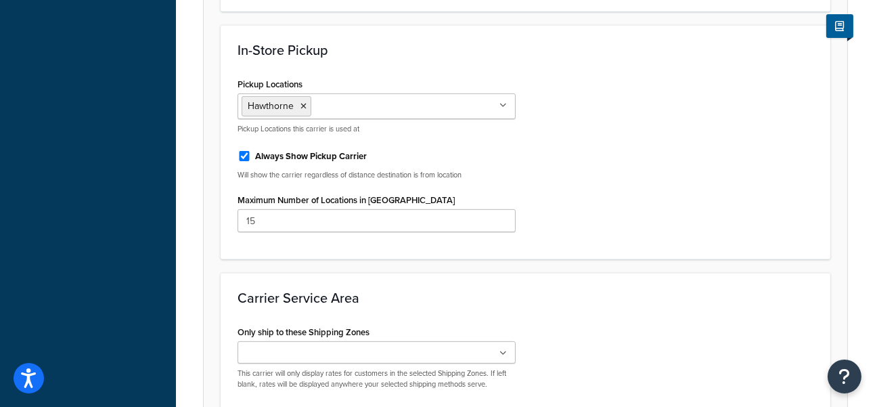
scroll to position [827, 0]
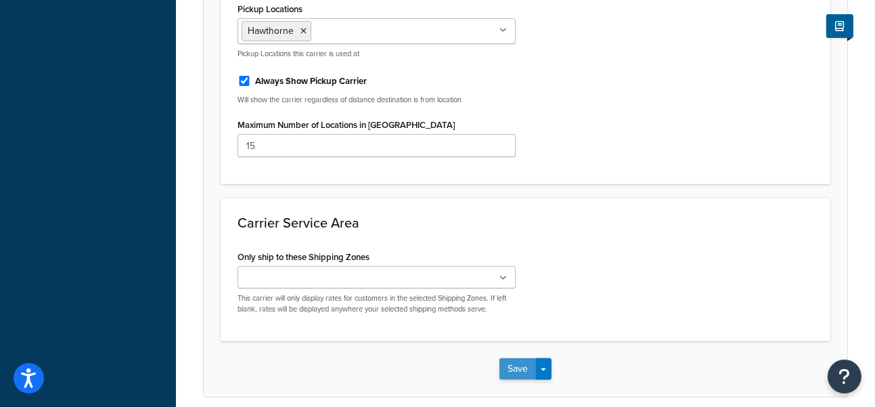
type input "Pick-Up Live Until 9/21!"
click at [520, 365] on button "Save" at bounding box center [517, 369] width 37 height 22
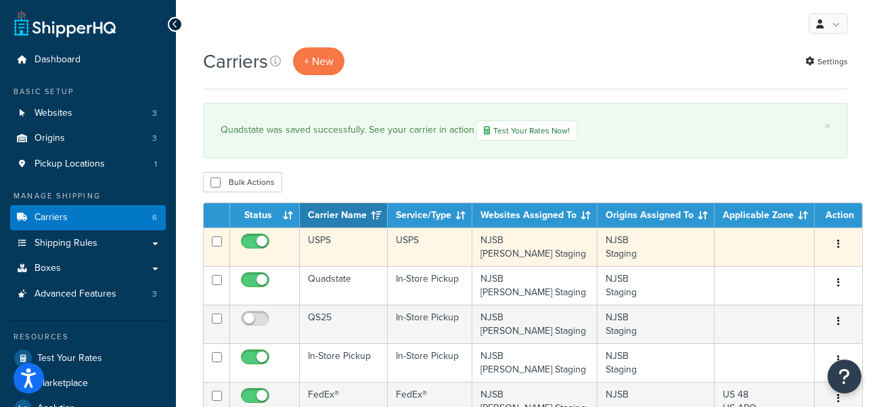
scroll to position [75, 0]
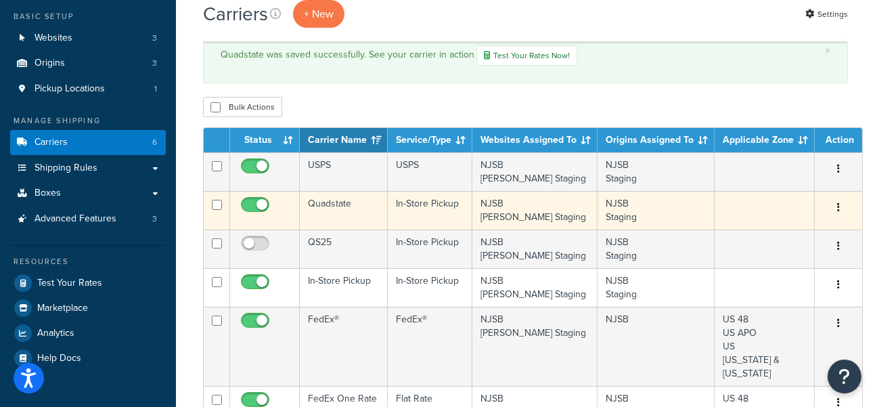
click at [263, 208] on input "checkbox" at bounding box center [256, 208] width 37 height 17
click at [254, 202] on input "checkbox" at bounding box center [256, 208] width 37 height 17
checkbox input "true"
click at [830, 207] on button "button" at bounding box center [838, 208] width 19 height 22
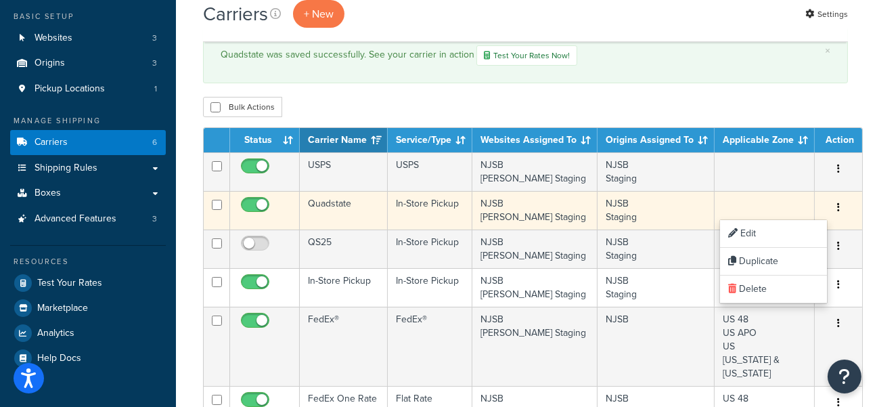
click at [830, 208] on button "button" at bounding box center [838, 208] width 19 height 22
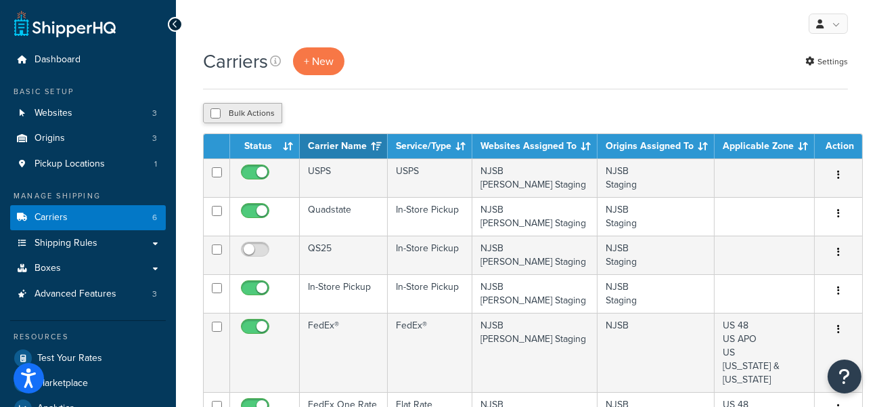
click at [235, 113] on button "Bulk Actions" at bounding box center [242, 113] width 79 height 20
checkbox input "true"
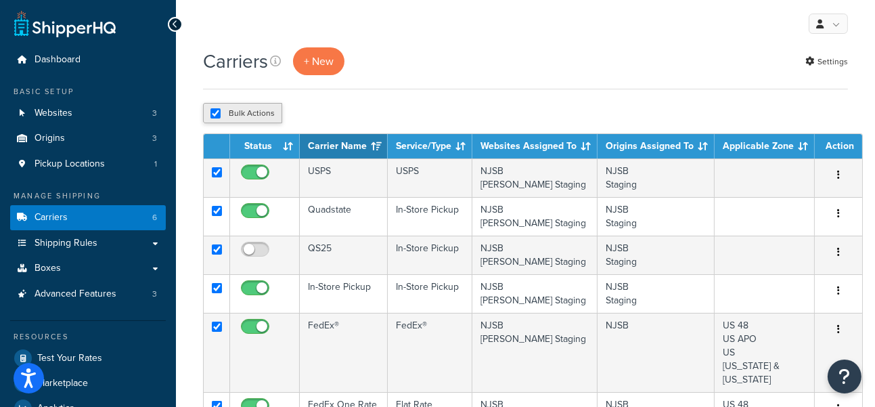
checkbox input "true"
click at [245, 115] on button "Bulk Actions" at bounding box center [242, 113] width 79 height 20
checkbox input "false"
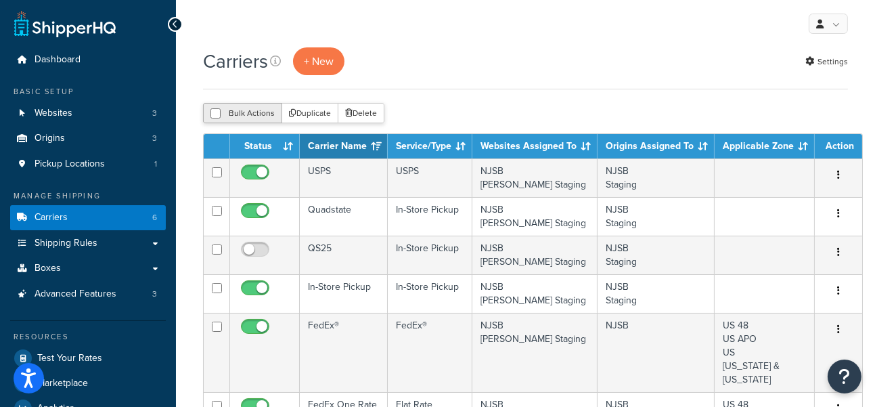
checkbox input "false"
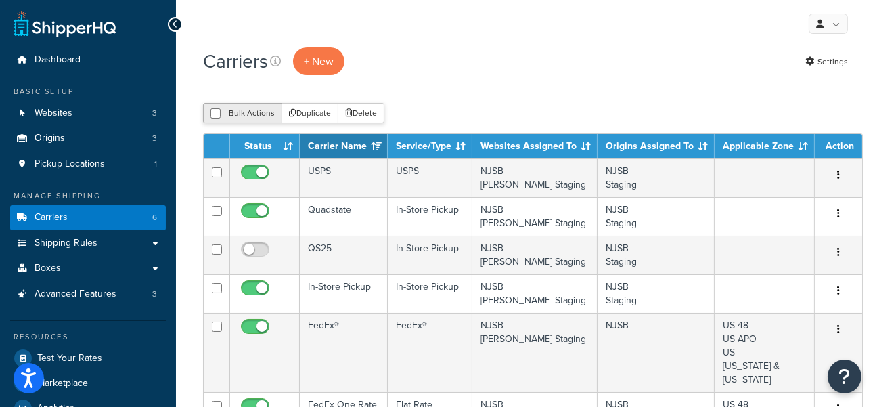
checkbox input "false"
